Goal: Find contact information: Find contact information

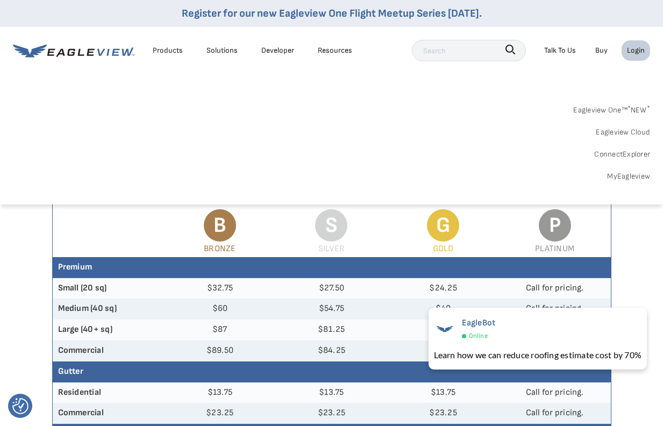
click at [635, 49] on div "Login" at bounding box center [636, 50] width 18 height 13
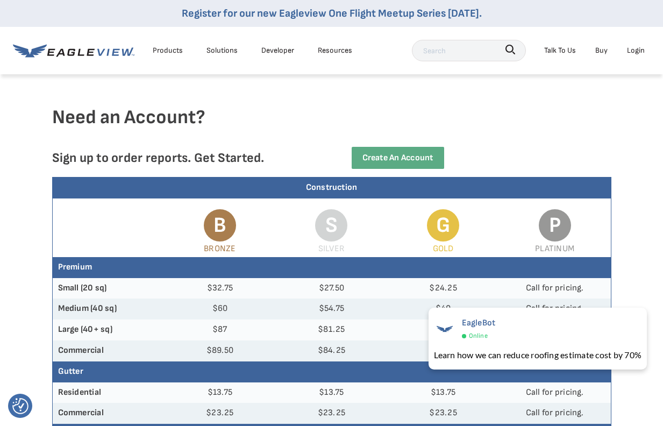
click at [639, 53] on div "Login" at bounding box center [636, 50] width 18 height 13
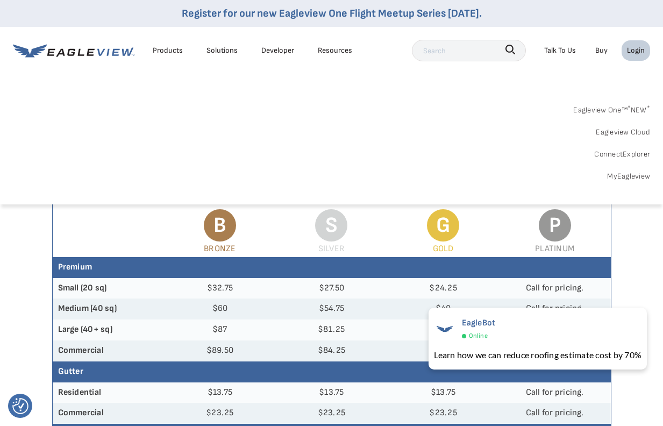
click at [612, 176] on link "MyEagleview" at bounding box center [628, 175] width 43 height 13
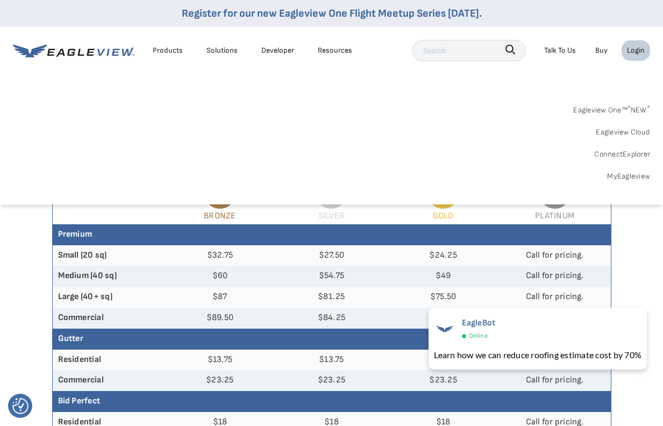
scroll to position [33, 0]
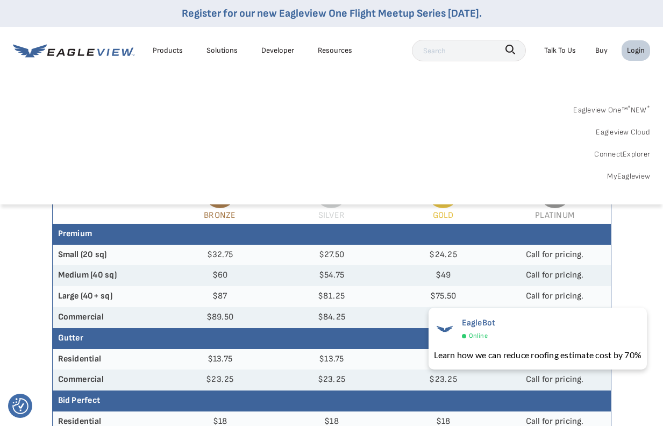
click at [556, 53] on div "Talk To Us" at bounding box center [560, 50] width 32 height 13
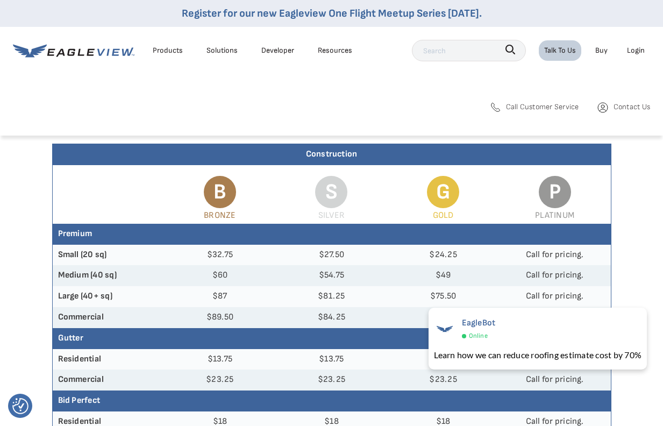
click at [566, 109] on span "Call Customer Service" at bounding box center [542, 106] width 73 height 13
click at [614, 112] on span "Contact Us" at bounding box center [632, 106] width 37 height 13
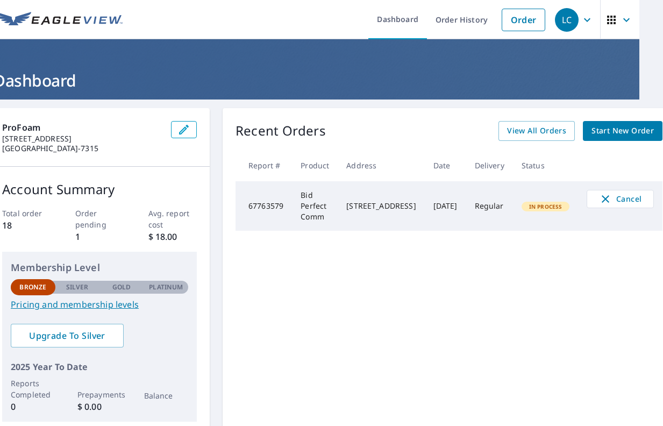
scroll to position [0, 26]
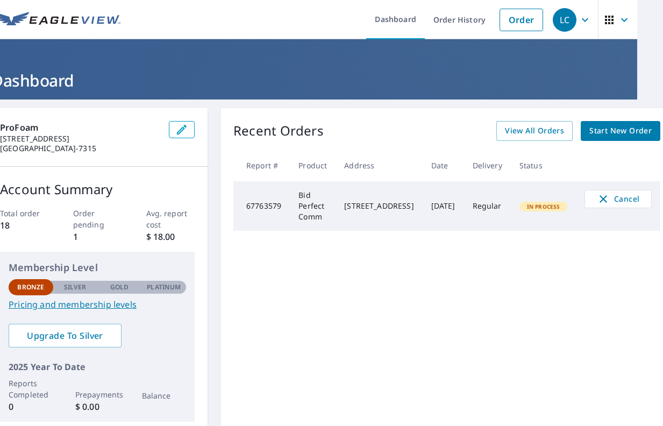
click at [531, 208] on span "In Process" at bounding box center [544, 207] width 46 height 8
click at [466, 210] on td "Regular" at bounding box center [487, 205] width 47 height 49
click at [403, 204] on div "3624 50th St Lubbock, TX 79413" at bounding box center [378, 206] width 69 height 11
click at [263, 207] on td "67763579" at bounding box center [261, 205] width 56 height 49
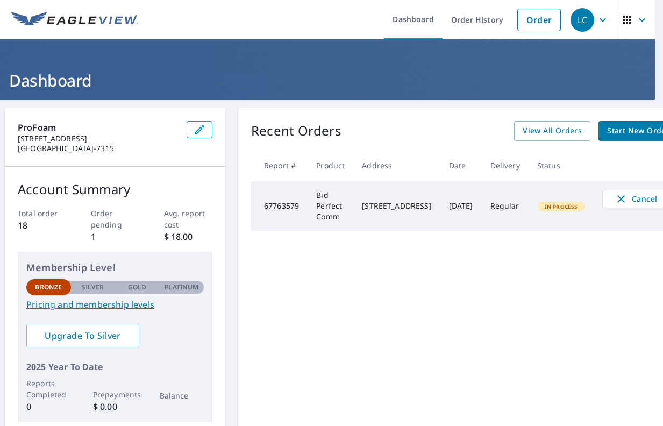
scroll to position [0, 0]
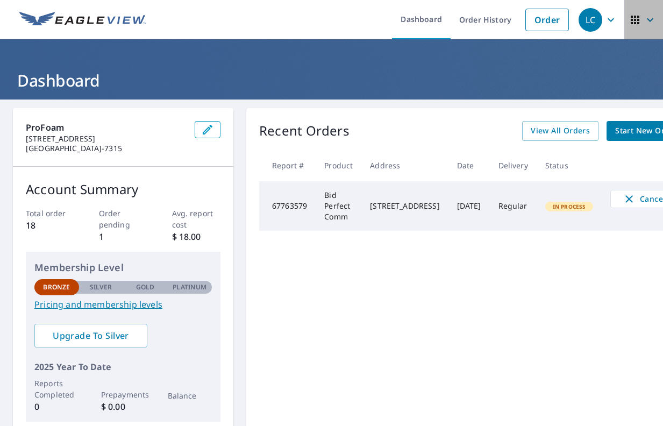
click at [651, 18] on icon "button" at bounding box center [650, 19] width 13 height 13
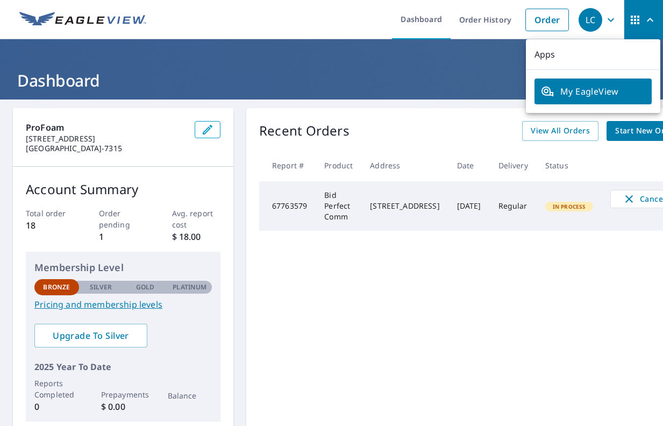
click at [651, 18] on icon "button" at bounding box center [650, 20] width 6 height 4
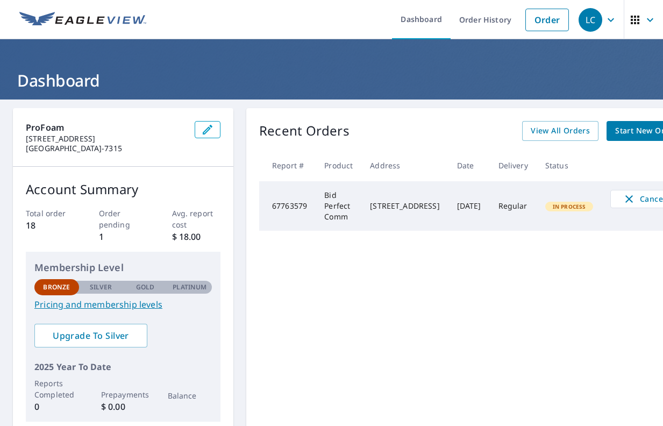
click at [608, 18] on icon "button" at bounding box center [611, 20] width 6 height 4
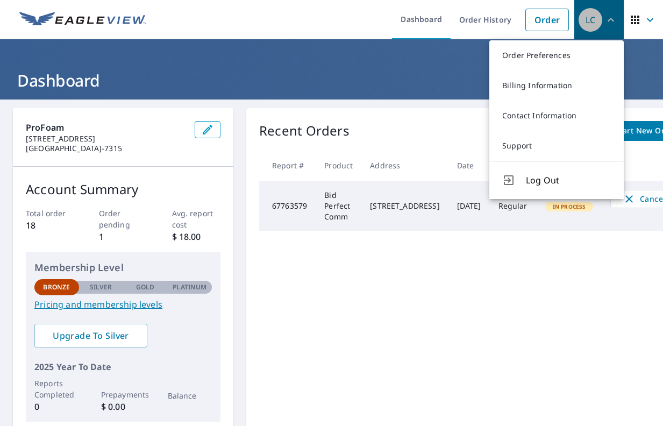
click at [608, 18] on icon "button" at bounding box center [610, 19] width 13 height 13
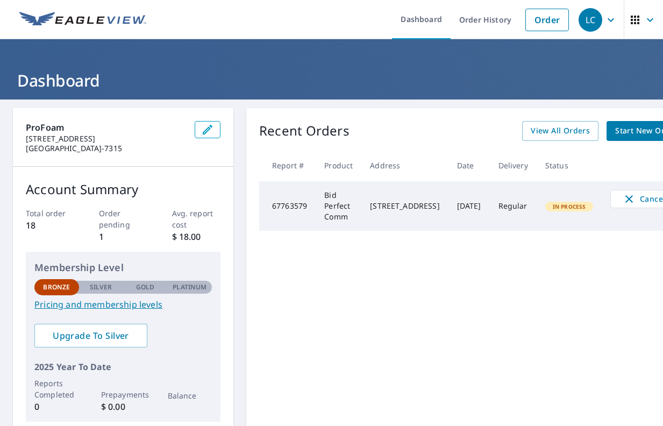
click at [605, 17] on icon "button" at bounding box center [610, 19] width 13 height 13
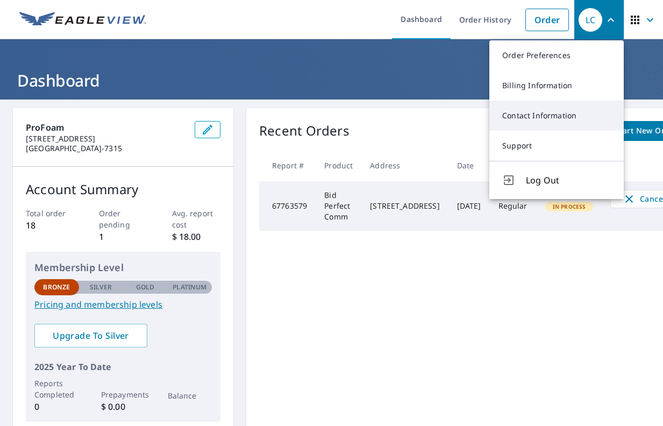
click at [563, 116] on link "Contact Information" at bounding box center [556, 116] width 134 height 30
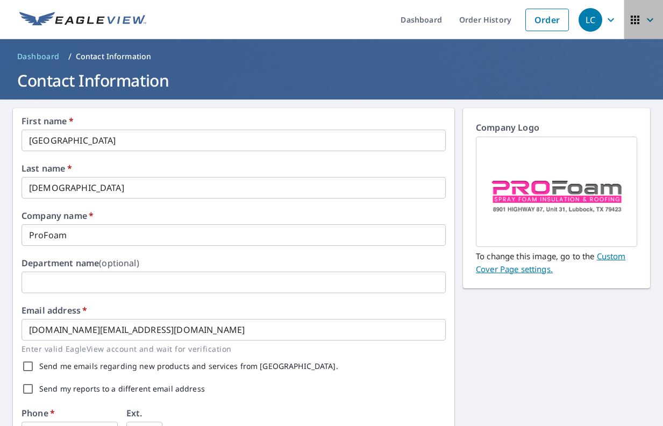
click at [646, 21] on icon "button" at bounding box center [650, 19] width 13 height 13
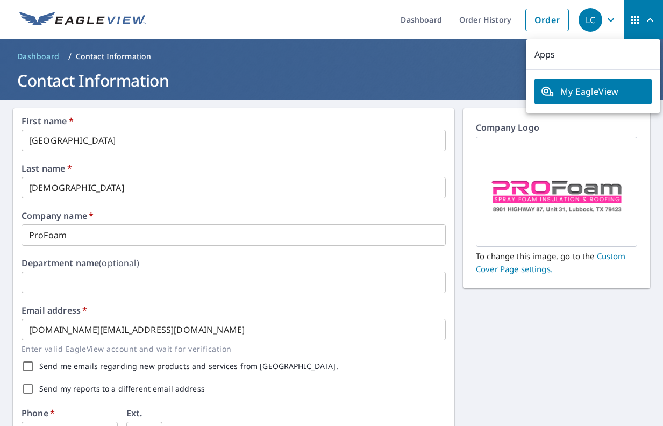
click at [605, 86] on span "My EagleView" at bounding box center [593, 91] width 104 height 13
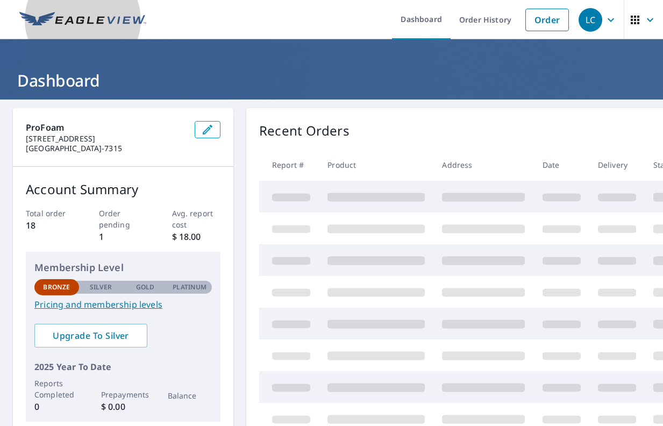
click at [93, 13] on img at bounding box center [82, 20] width 127 height 16
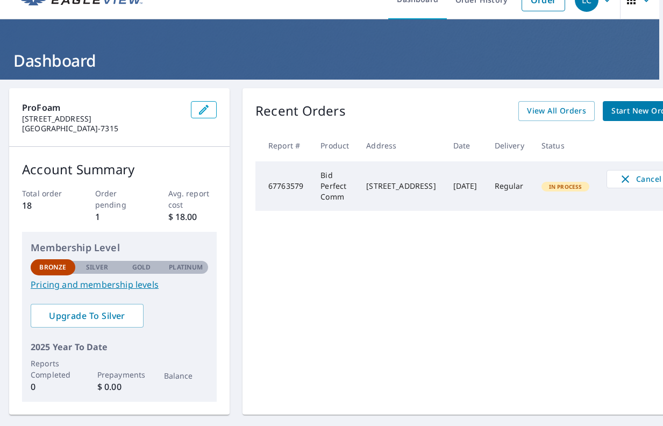
scroll to position [20, 0]
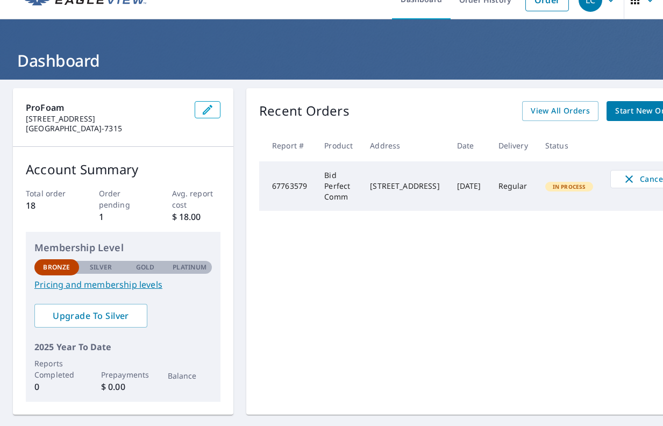
drag, startPoint x: 464, startPoint y: 247, endPoint x: 464, endPoint y: 207, distance: 40.3
click at [464, 232] on div "Recent Orders View All Orders Start New Order Report # Product Address Date Del…" at bounding box center [472, 251] width 453 height 326
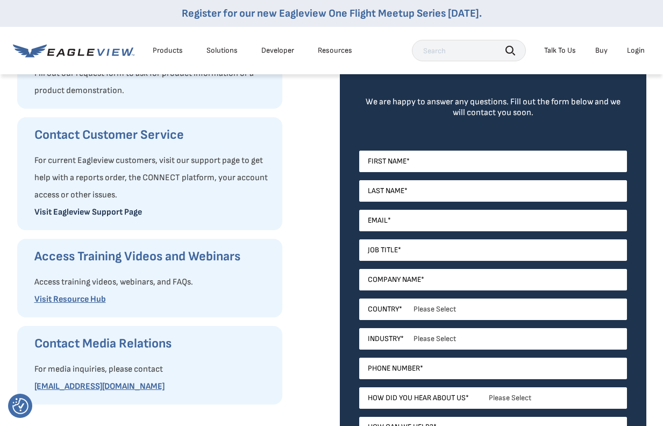
scroll to position [173, 0]
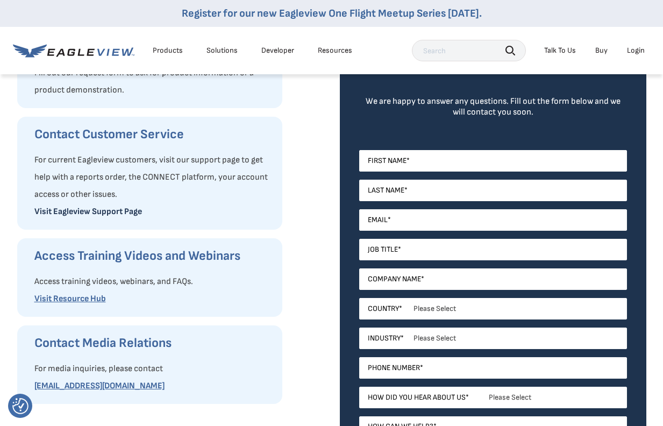
click at [123, 212] on link "Visit Eagleview Support Page" at bounding box center [88, 212] width 108 height 10
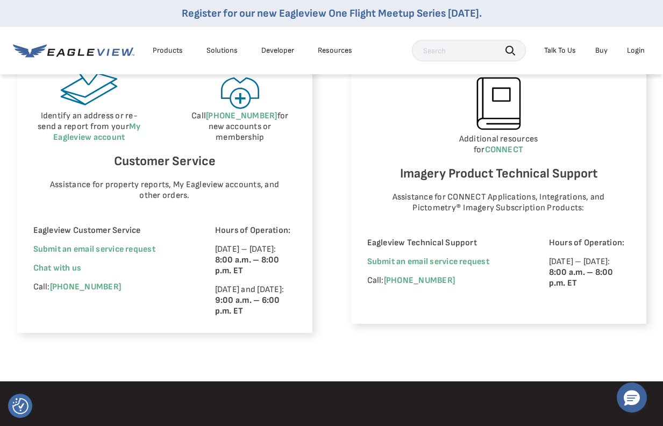
scroll to position [646, 0]
